Goal: Transaction & Acquisition: Book appointment/travel/reservation

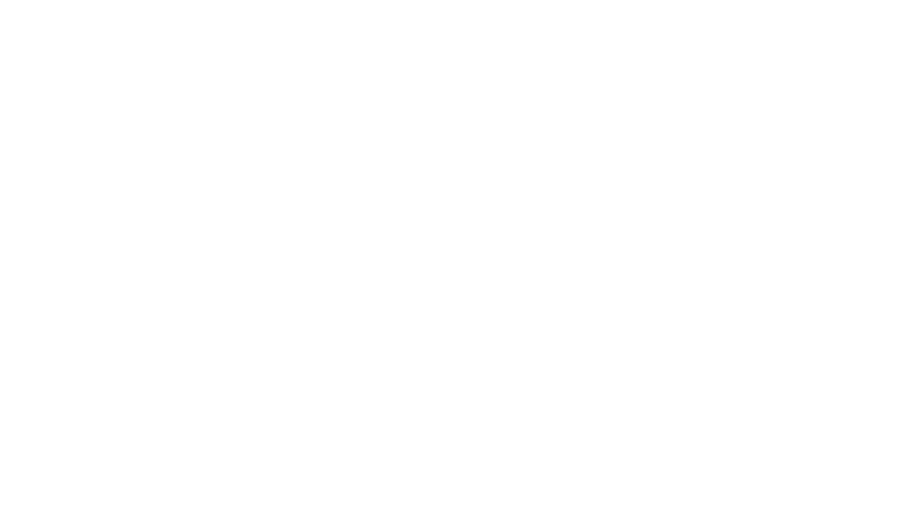
select select "**"
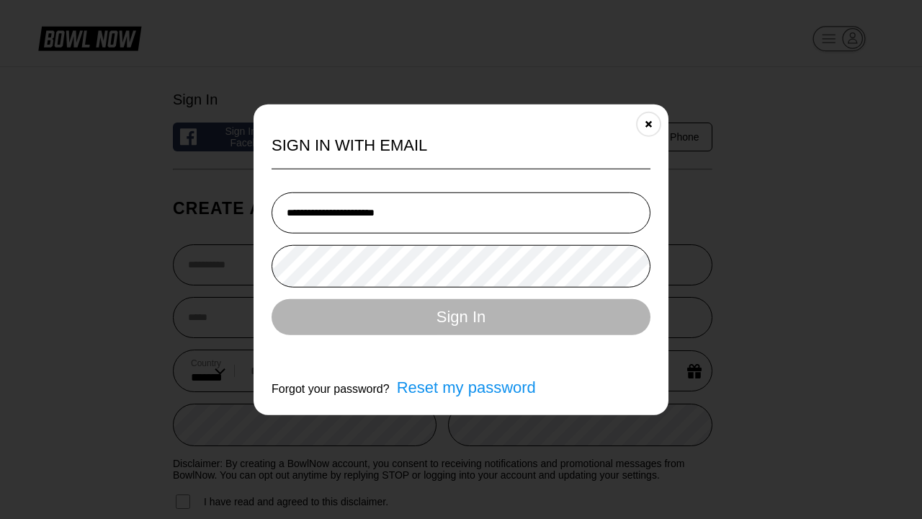
type input "**********"
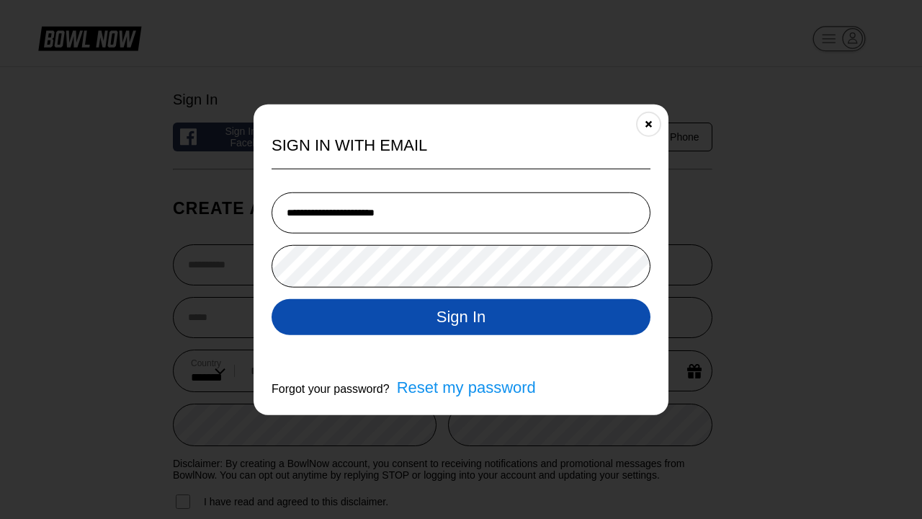
click at [461, 318] on button "Sign In" at bounding box center [461, 316] width 379 height 36
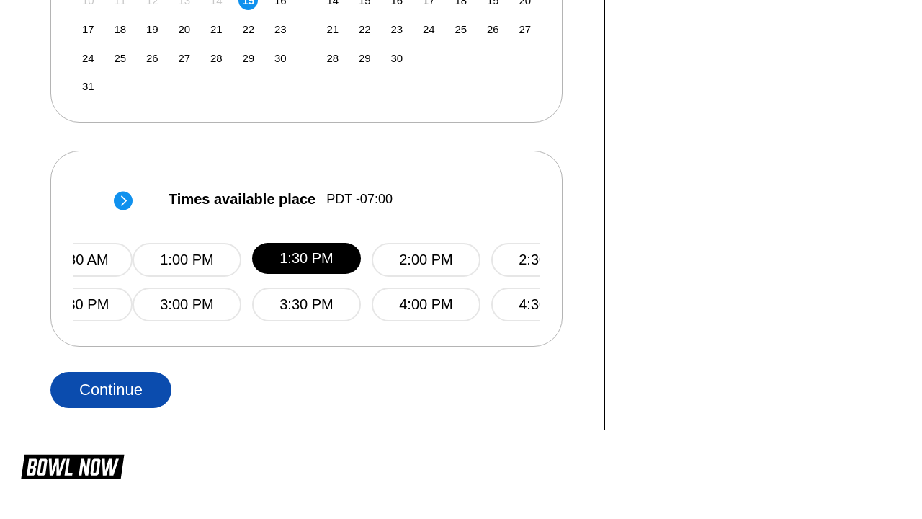
click at [111, 389] on button "Continue" at bounding box center [110, 390] width 121 height 36
